Goal: Task Accomplishment & Management: Manage account settings

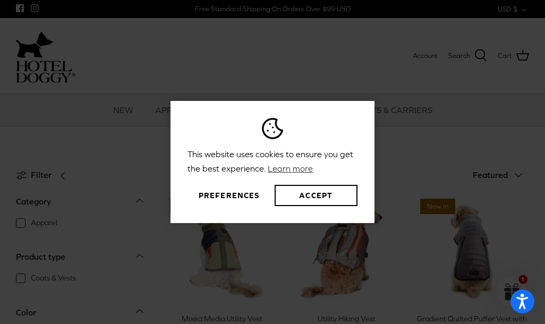
click at [293, 176] on link "Learn more" at bounding box center [290, 168] width 48 height 16
click at [287, 176] on link "Learn more" at bounding box center [290, 168] width 48 height 16
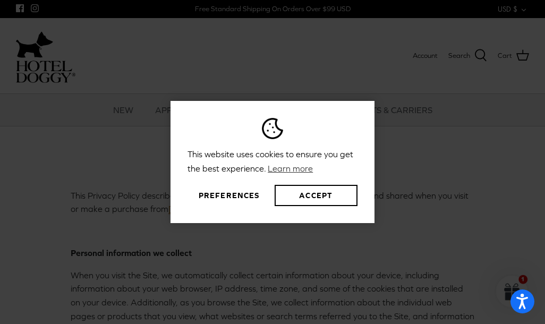
click at [288, 176] on link "Learn more" at bounding box center [290, 168] width 48 height 16
click at [243, 206] on button "Preferences" at bounding box center [228, 195] width 83 height 21
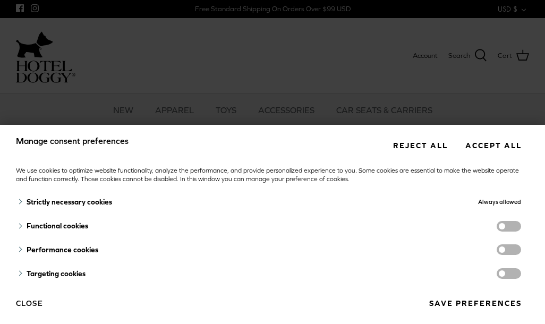
click at [507, 272] on span "targeting cookies" at bounding box center [508, 273] width 24 height 11
click at [519, 274] on input "targeting cookies" at bounding box center [519, 274] width 0 height 0
click at [504, 248] on span "performance cookies" at bounding box center [508, 249] width 24 height 11
click at [519, 251] on input "performance cookies" at bounding box center [519, 251] width 0 height 0
click at [501, 228] on span "functionality cookies" at bounding box center [508, 226] width 24 height 11
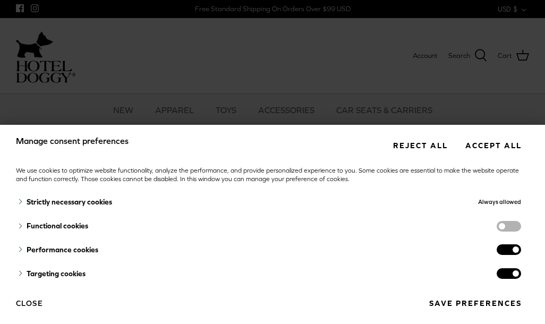
click at [519, 227] on input "functionality cookies" at bounding box center [519, 227] width 0 height 0
click at [426, 141] on button "Reject all" at bounding box center [420, 145] width 70 height 20
click at [417, 152] on button "Reject all" at bounding box center [420, 145] width 70 height 20
click at [367, 263] on div "Targeting cookies" at bounding box center [193, 274] width 354 height 24
click at [422, 146] on button "Reject all" at bounding box center [420, 145] width 70 height 20
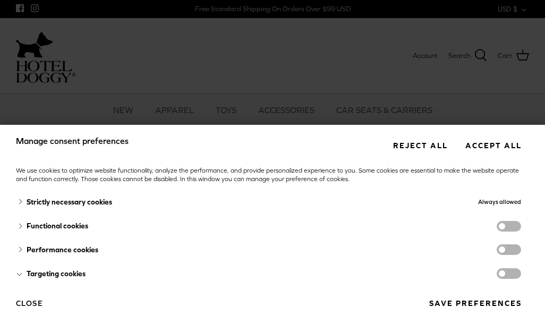
click at [497, 151] on button "Accept all" at bounding box center [493, 145] width 72 height 20
click at [423, 149] on button "Reject all" at bounding box center [420, 145] width 70 height 20
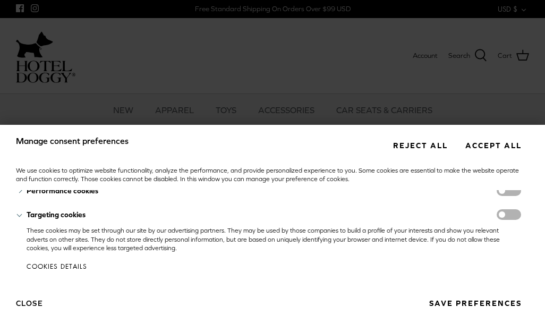
scroll to position [58, 0]
click at [28, 307] on button "Close" at bounding box center [29, 303] width 27 height 18
